Goal: Task Accomplishment & Management: Complete application form

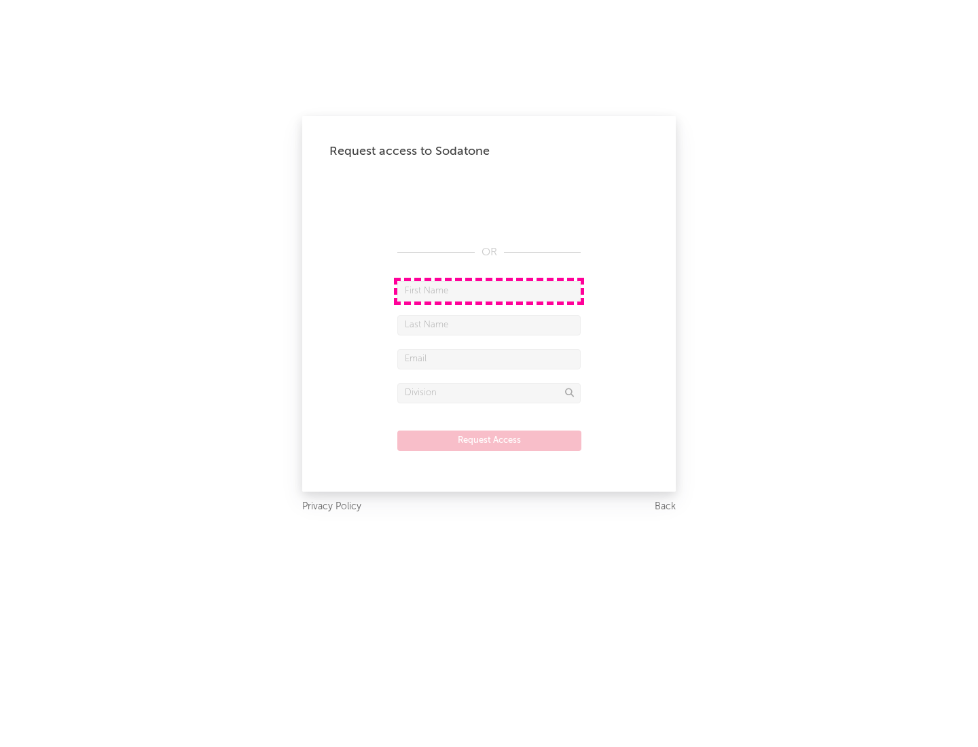
click at [489, 291] on input "text" at bounding box center [488, 291] width 183 height 20
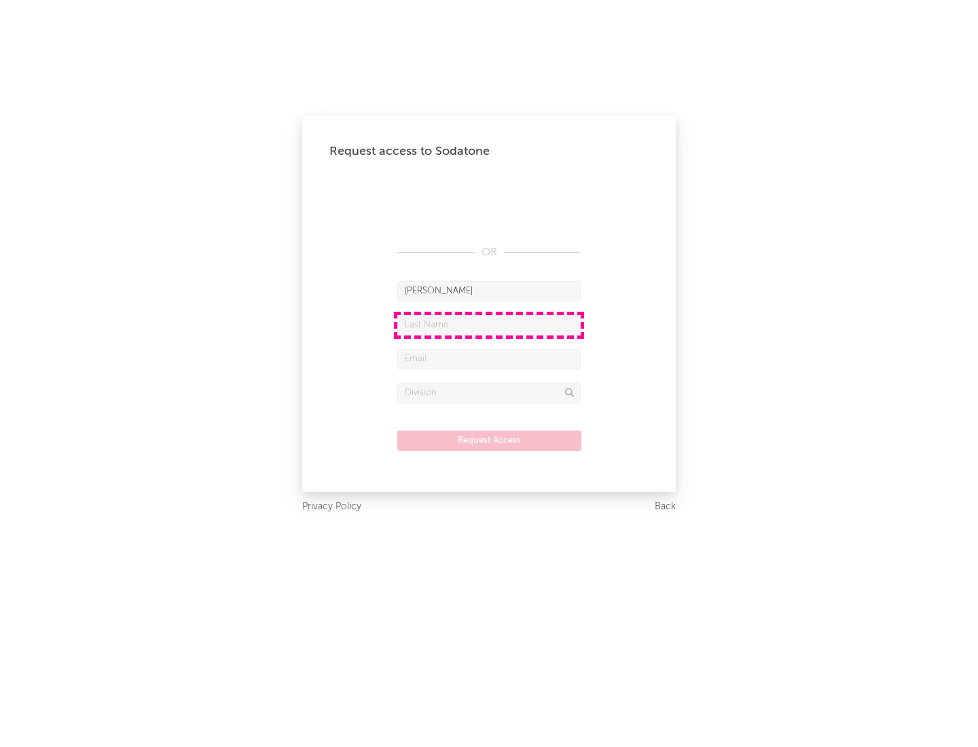
type input "[PERSON_NAME]"
click at [489, 325] on input "text" at bounding box center [488, 325] width 183 height 20
type input "[PERSON_NAME]"
click at [489, 359] on input "text" at bounding box center [488, 359] width 183 height 20
type input "[EMAIL_ADDRESS][DOMAIN_NAME]"
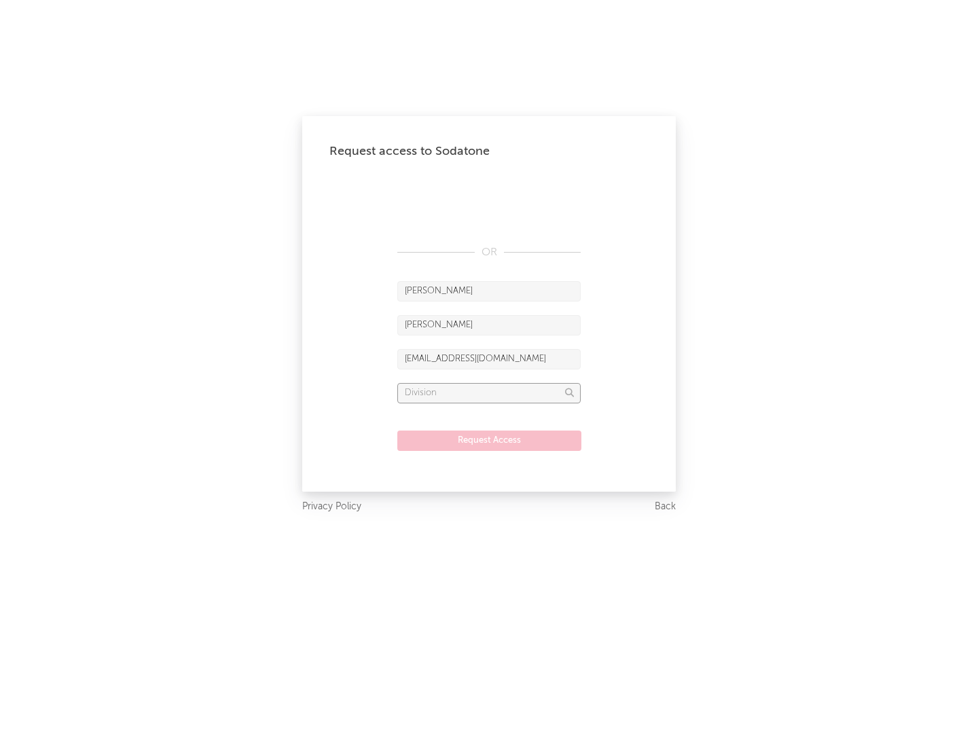
click at [489, 392] on input "text" at bounding box center [488, 393] width 183 height 20
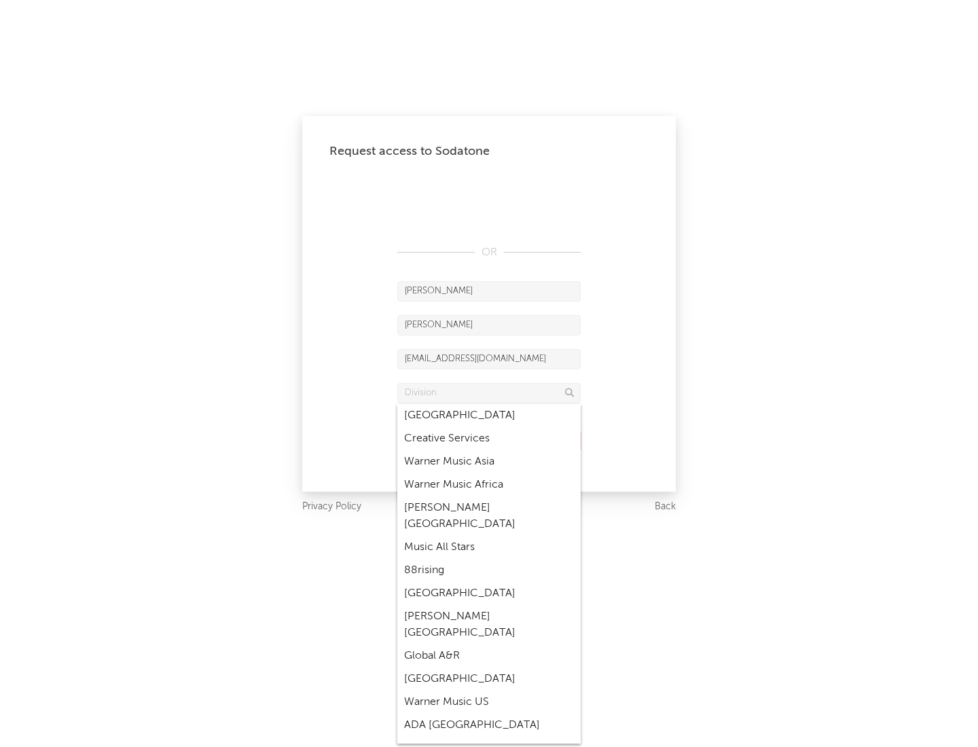
click at [489, 536] on div "Music All Stars" at bounding box center [488, 547] width 183 height 23
type input "Music All Stars"
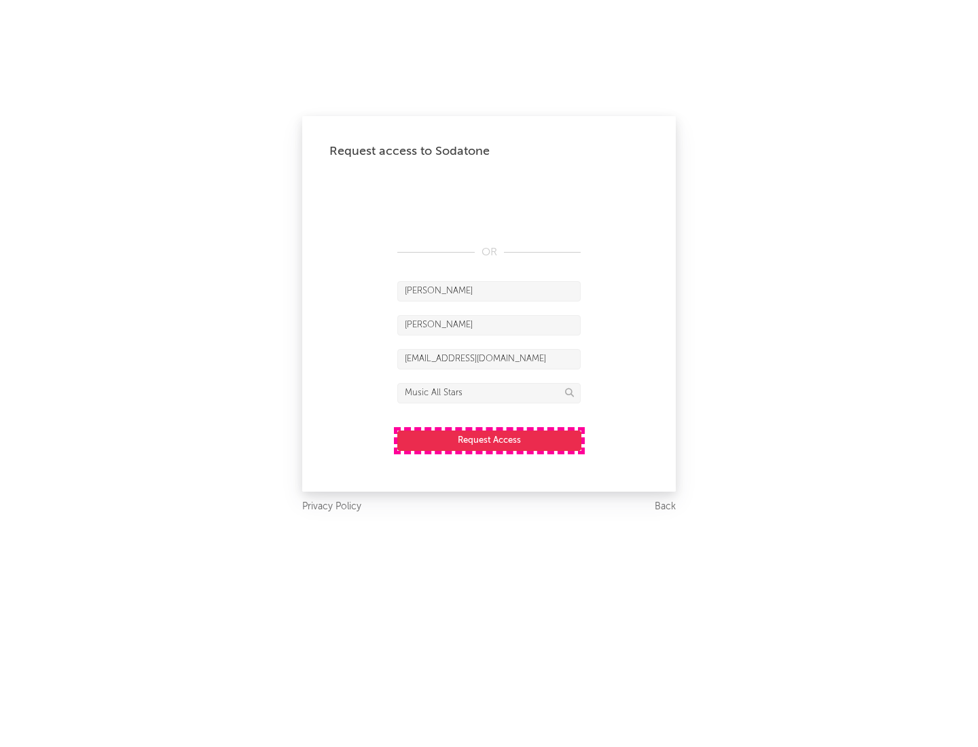
click at [489, 440] on button "Request Access" at bounding box center [489, 440] width 184 height 20
